Goal: Transaction & Acquisition: Purchase product/service

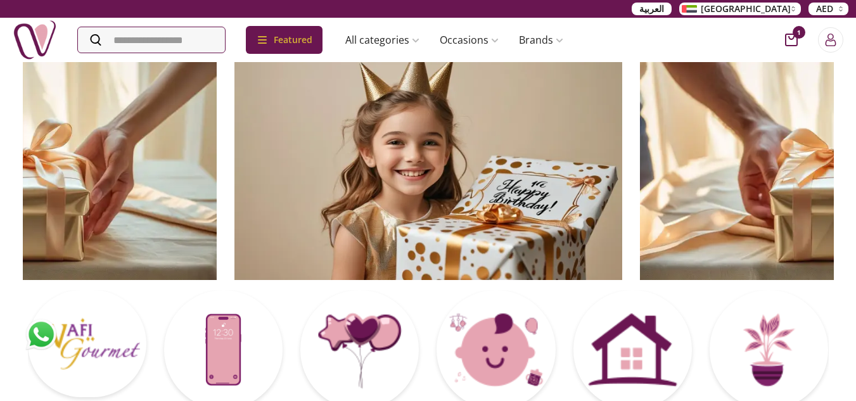
click at [223, 350] on icon at bounding box center [223, 350] width 0 height 0
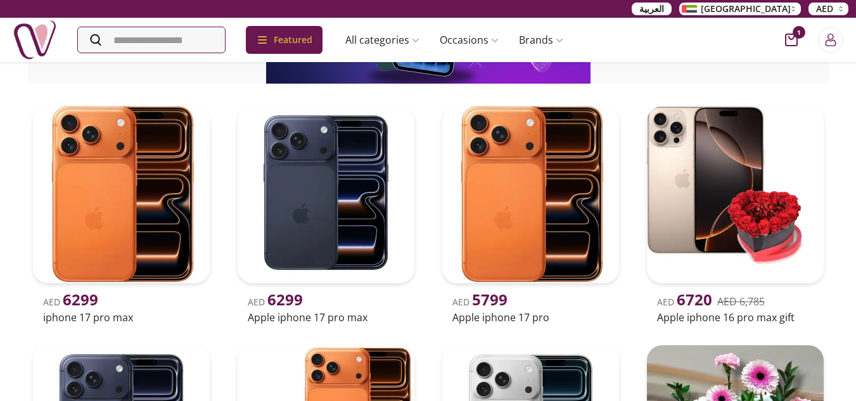
scroll to position [136, 0]
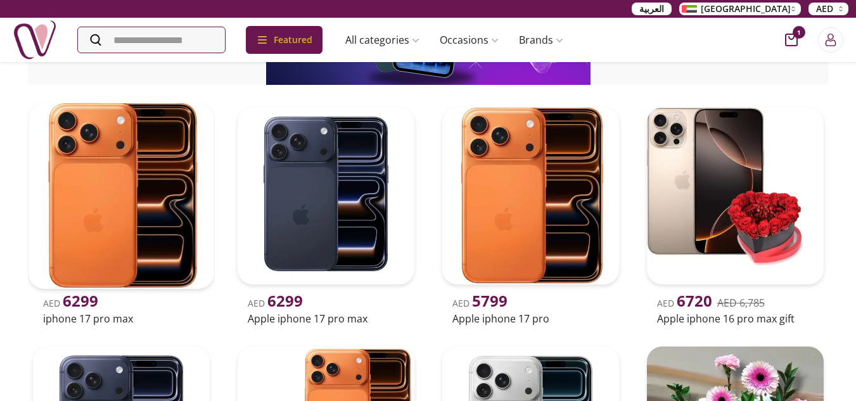
click at [125, 222] on img at bounding box center [121, 196] width 186 height 186
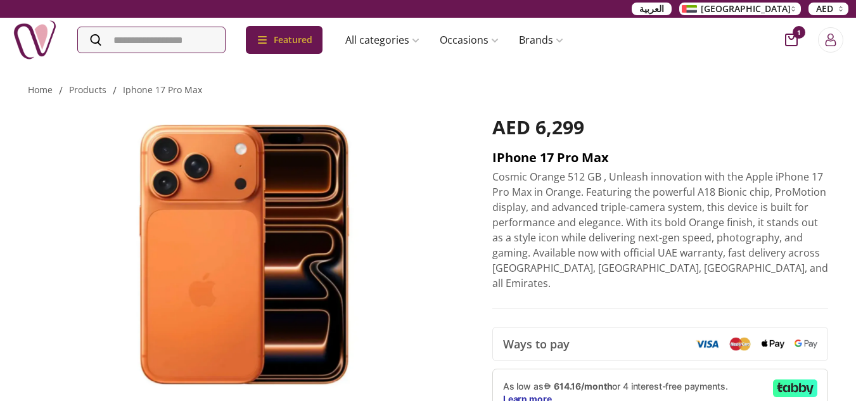
click at [509, 156] on h2 "iPhone 17 Pro Max" at bounding box center [660, 158] width 336 height 18
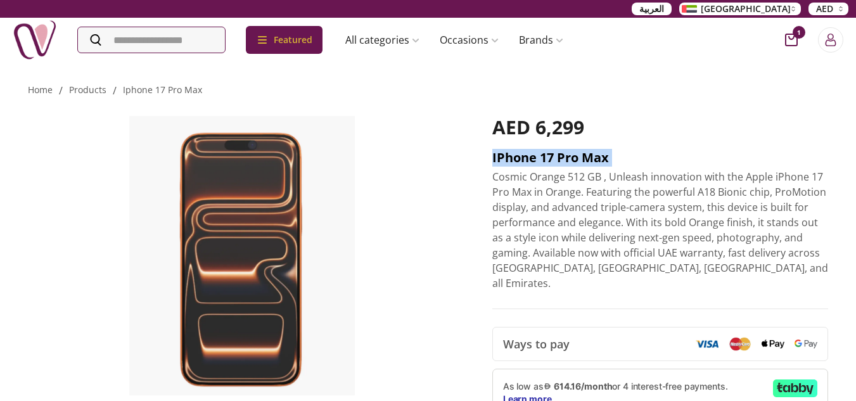
copy h2 "iPhone 17 Pro Max"
